Goal: Find specific page/section: Find specific page/section

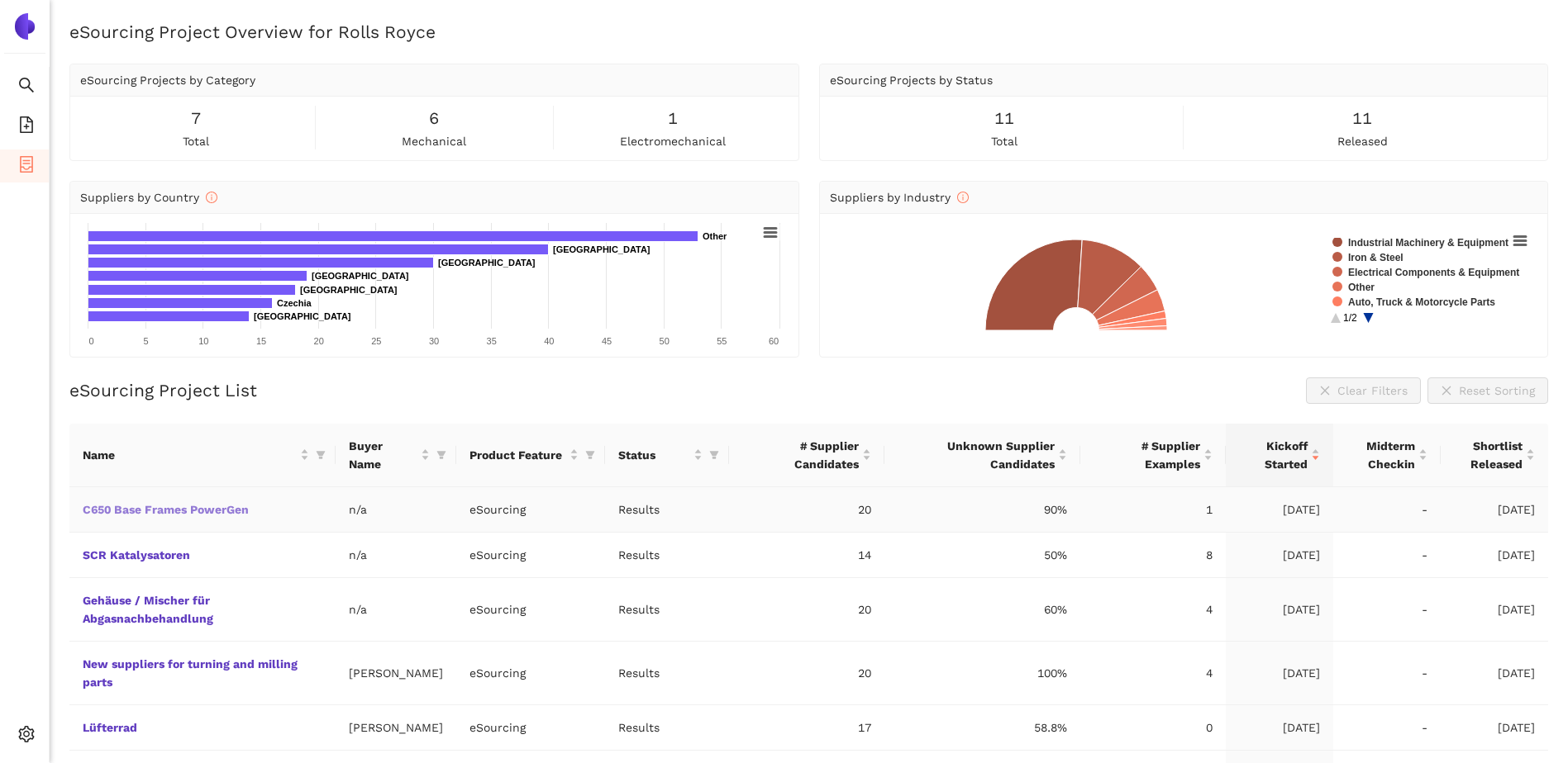
click at [0, 0] on link "C650 Base Frames PowerGen" at bounding box center [0, 0] width 0 height 0
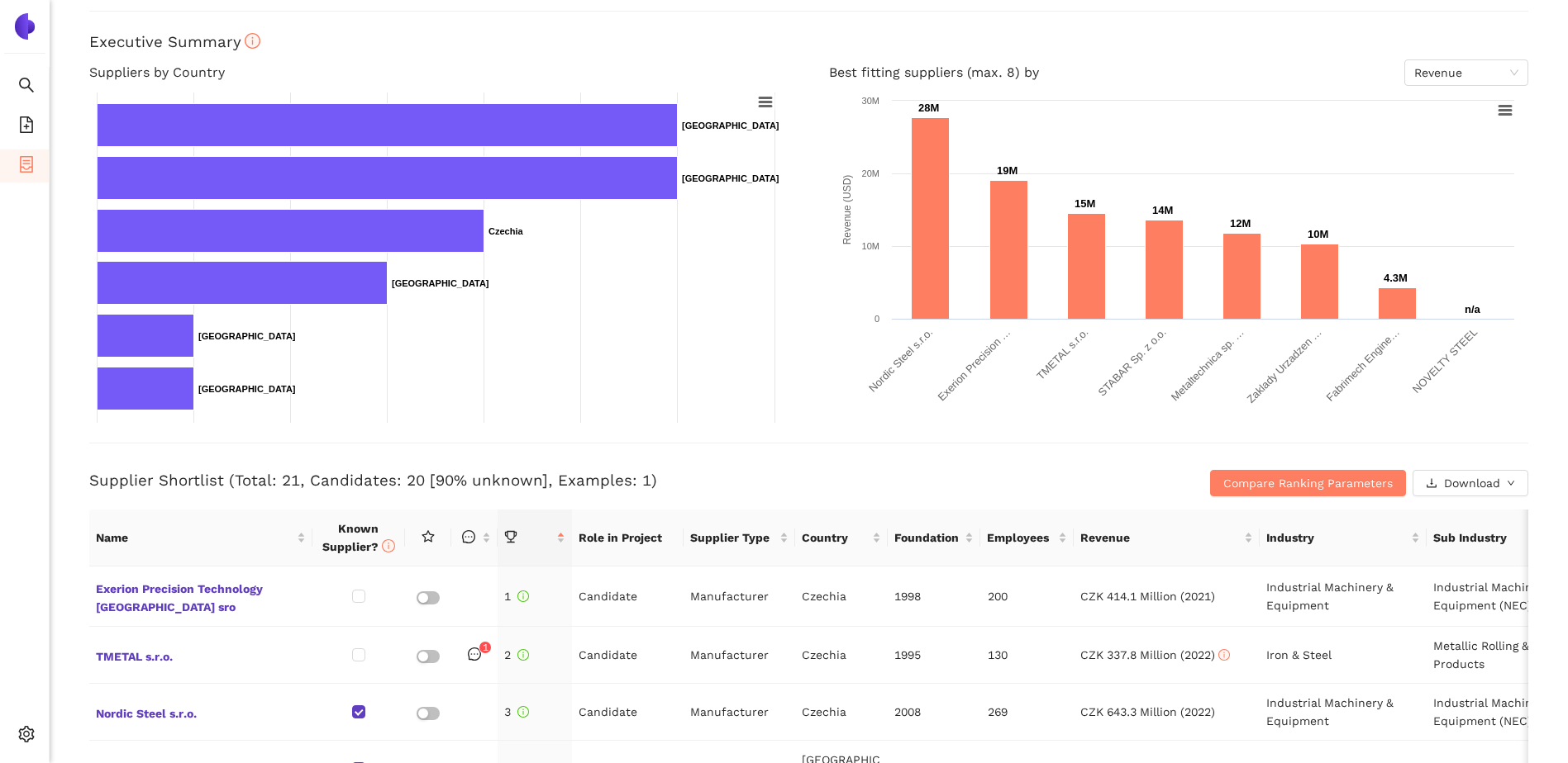
scroll to position [165, 0]
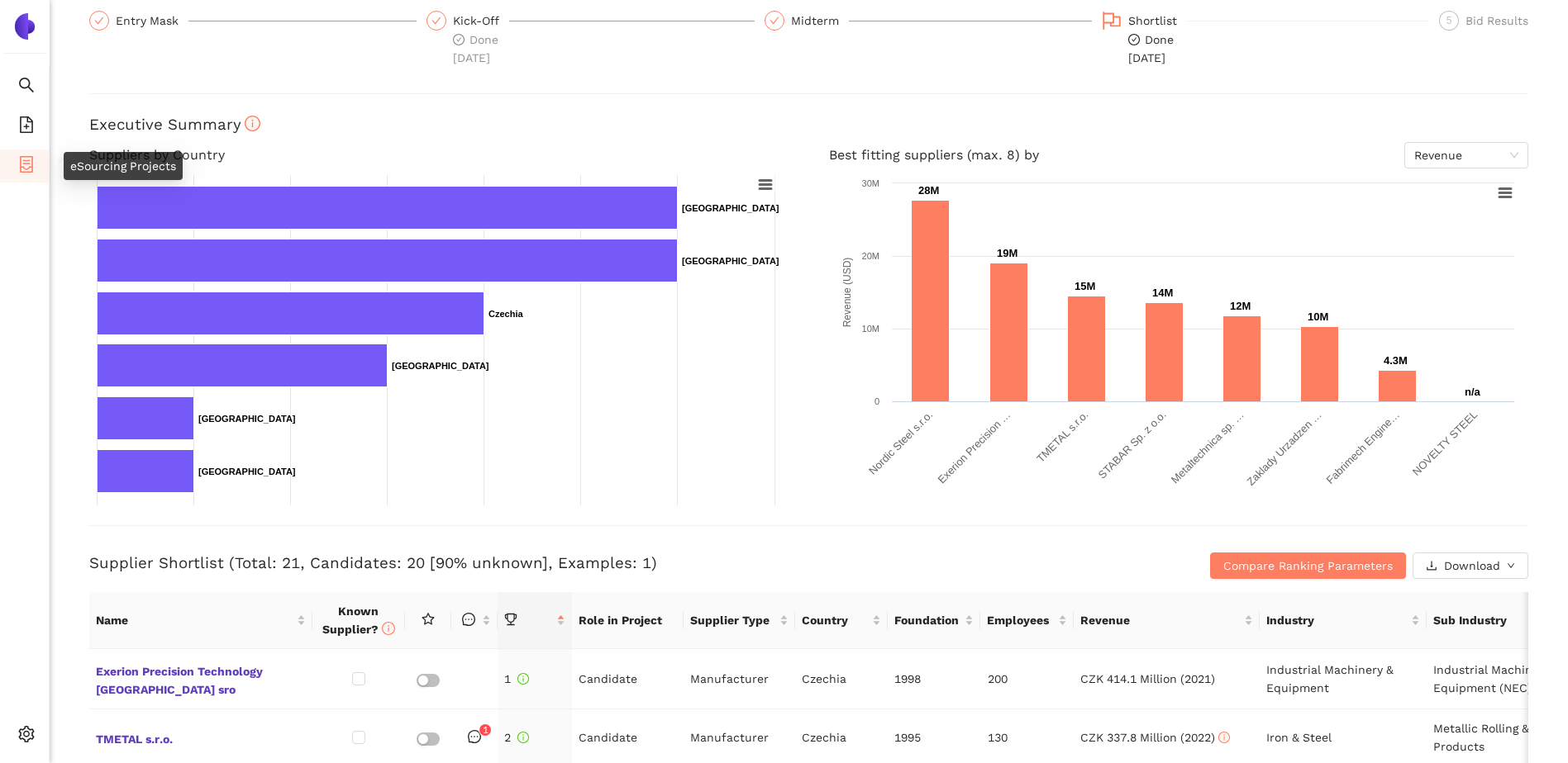
click at [22, 170] on icon "container" at bounding box center [26, 165] width 17 height 17
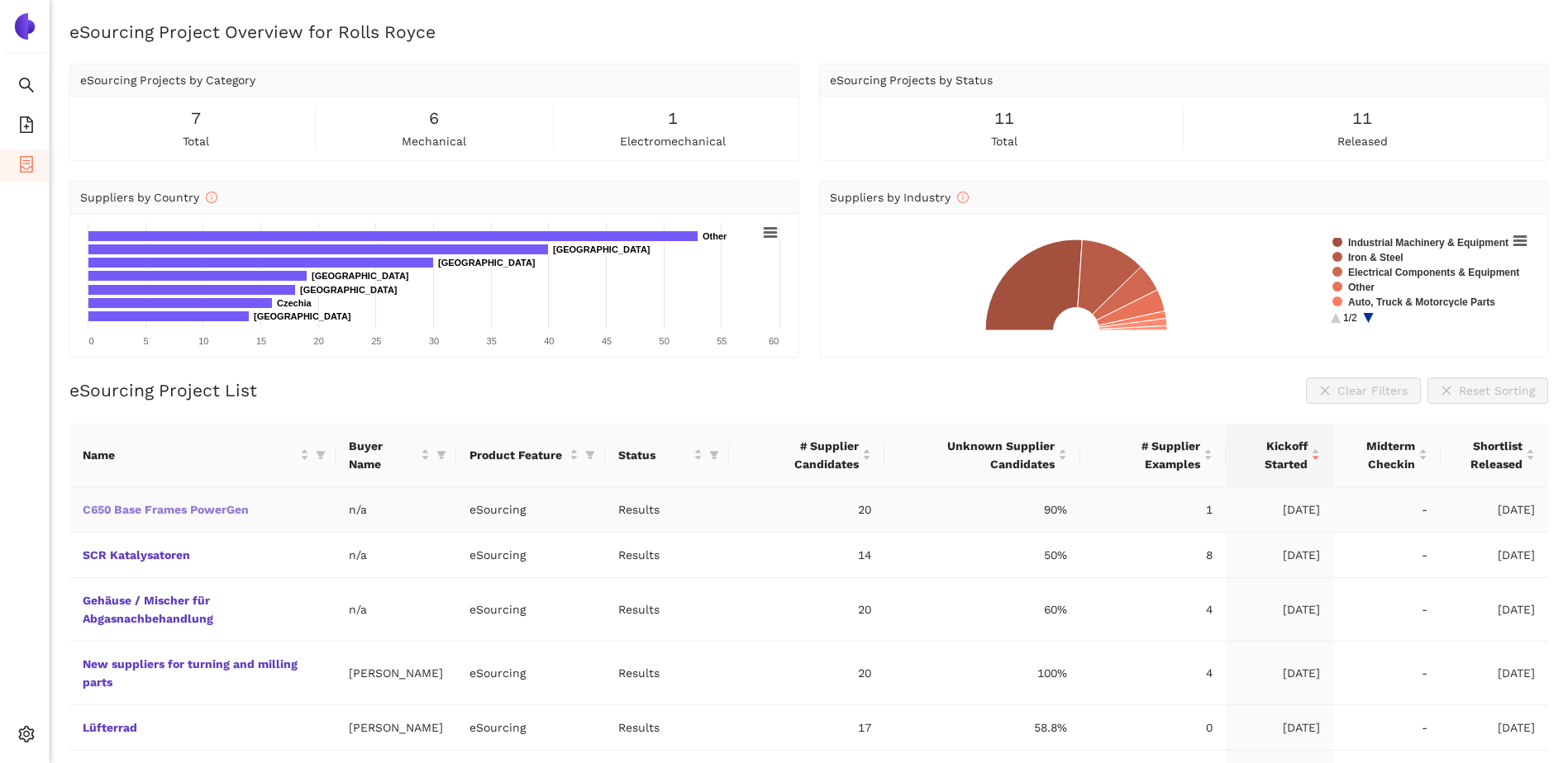
click at [0, 0] on link "C650 Base Frames PowerGen" at bounding box center [0, 0] width 0 height 0
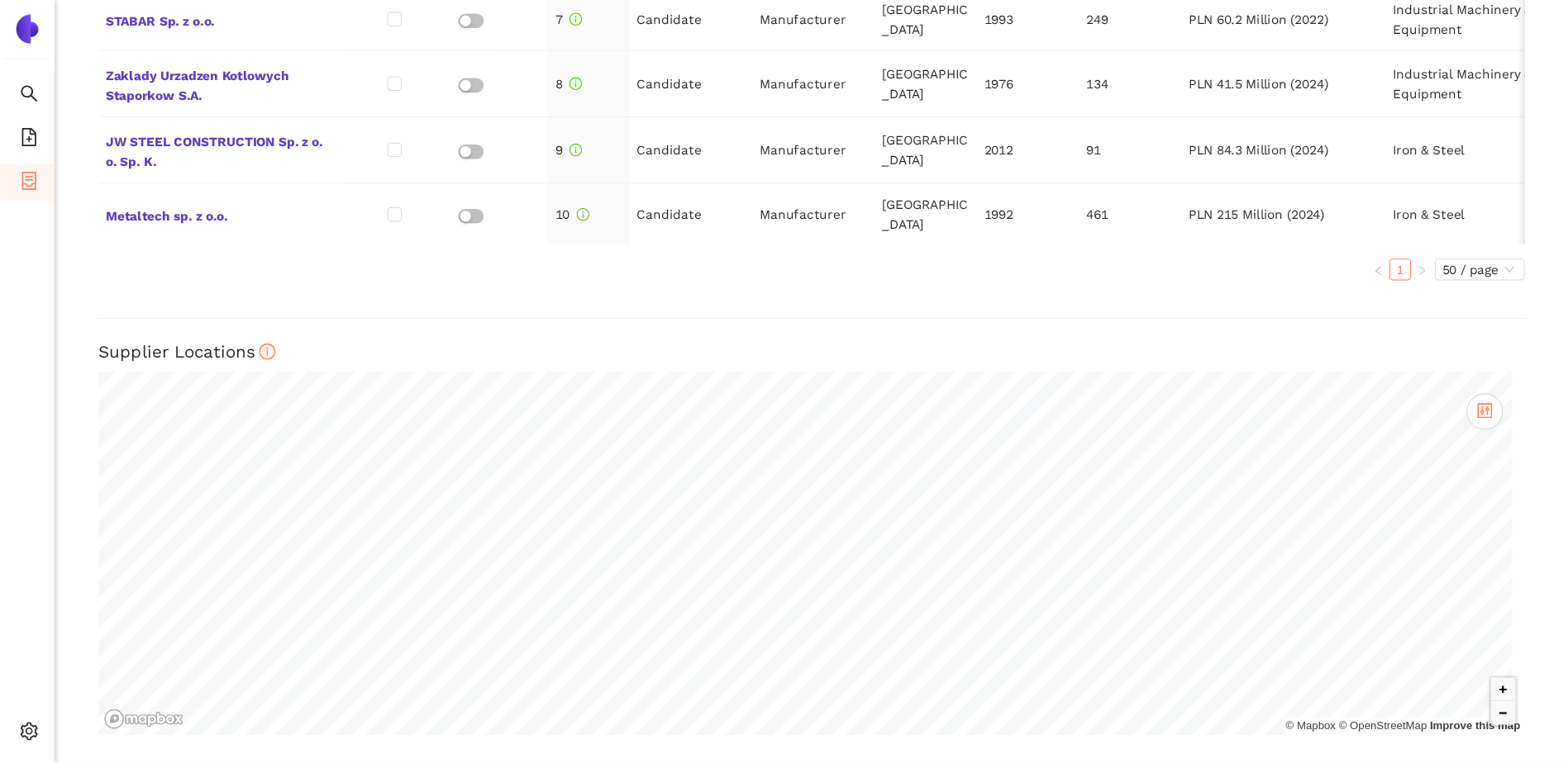
scroll to position [1102, 0]
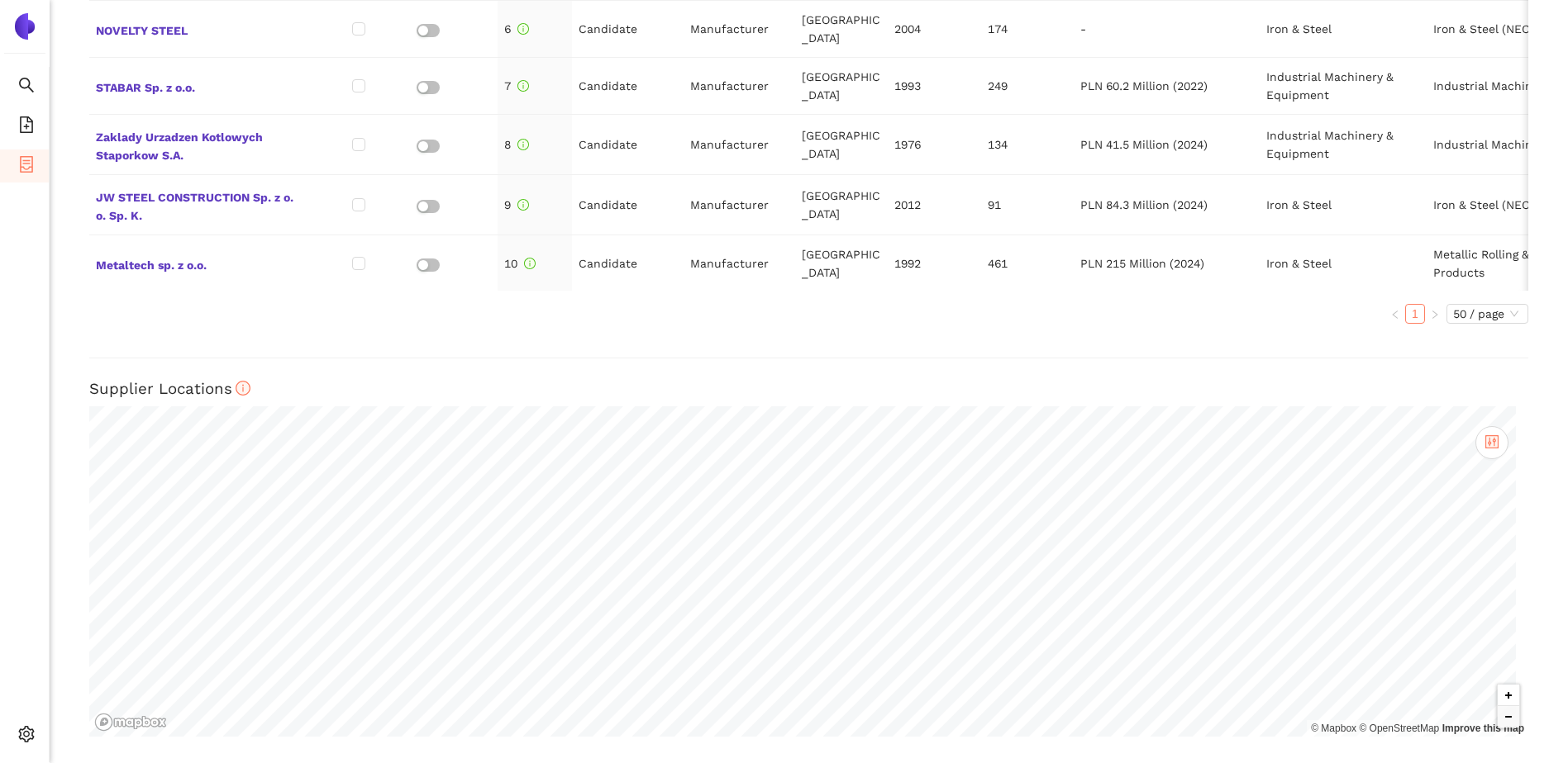
click at [1497, 698] on button "Zoom in" at bounding box center [1508, 695] width 22 height 22
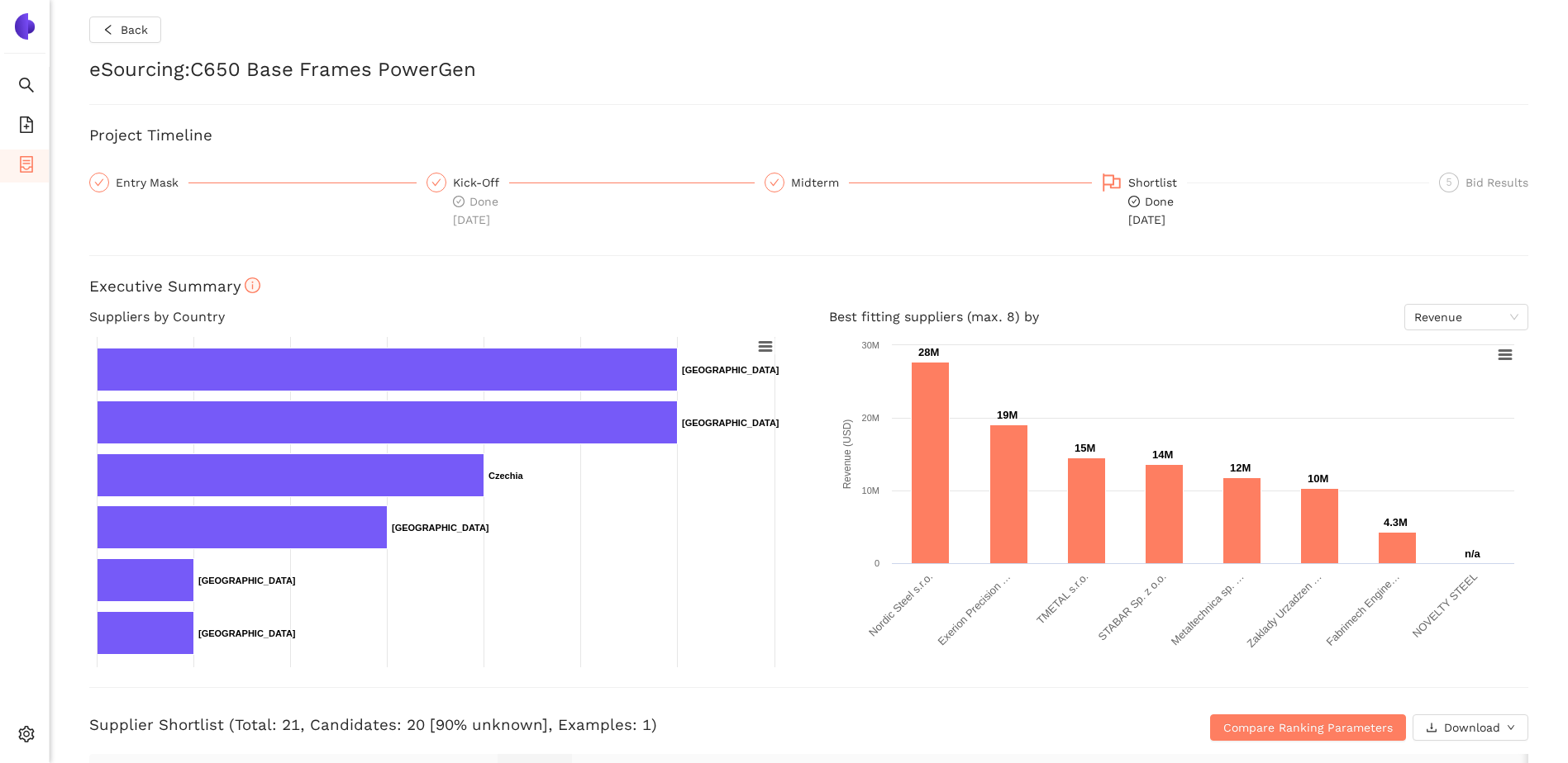
scroll to position [0, 0]
